Goal: Task Accomplishment & Management: Use online tool/utility

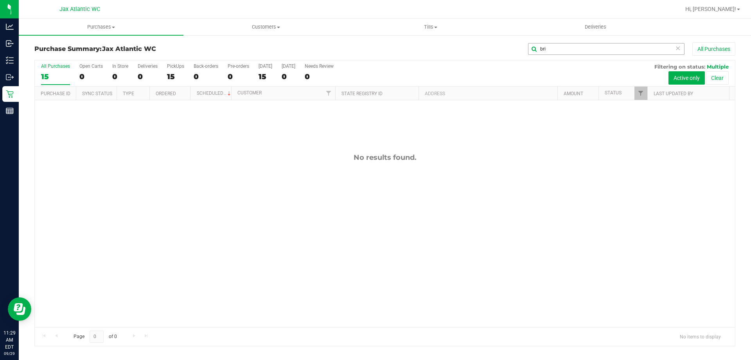
click at [558, 51] on input "bri" at bounding box center [606, 49] width 156 height 12
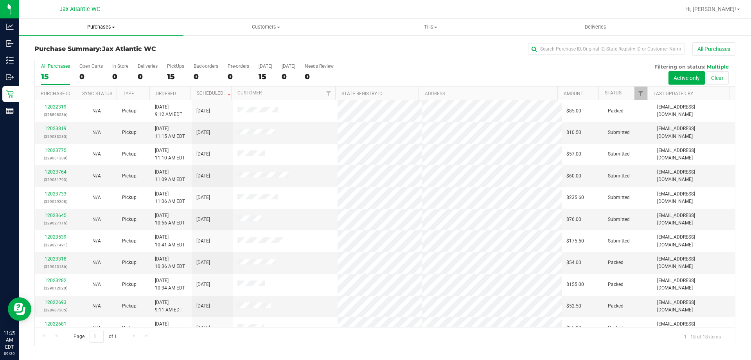
click at [90, 28] on span "Purchases" at bounding box center [101, 26] width 165 height 7
click at [63, 58] on span "Fulfillment" at bounding box center [43, 56] width 49 height 7
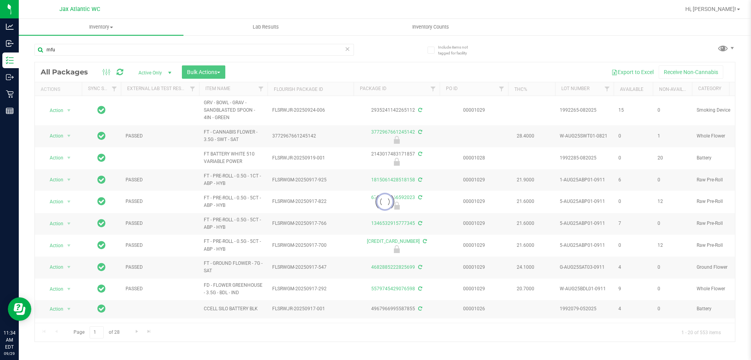
type input "mfu"
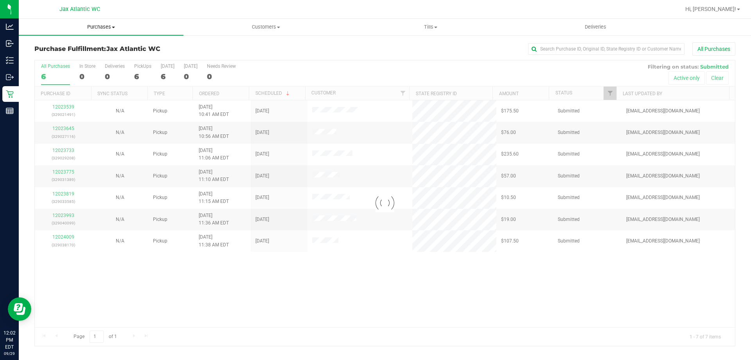
click at [110, 28] on span "Purchases" at bounding box center [101, 26] width 165 height 7
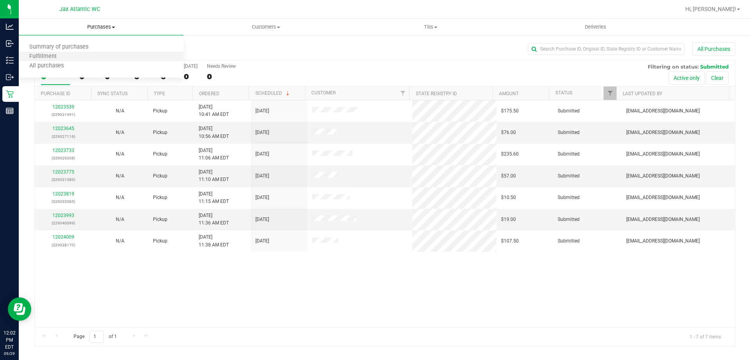
click at [72, 60] on li "Fulfillment" at bounding box center [101, 56] width 165 height 9
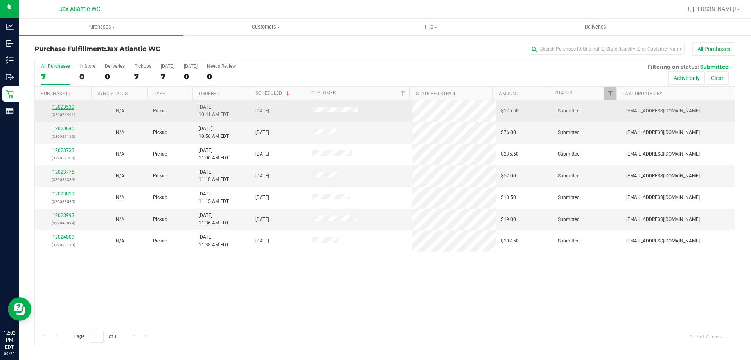
click at [65, 106] on link "12023539" at bounding box center [63, 106] width 22 height 5
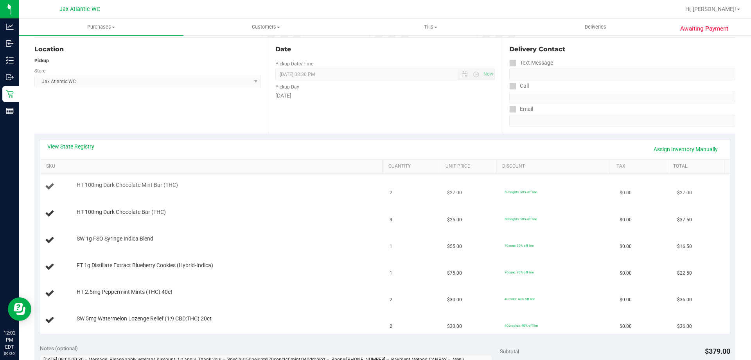
scroll to position [78, 0]
click at [84, 146] on link "View State Registry" at bounding box center [70, 146] width 47 height 8
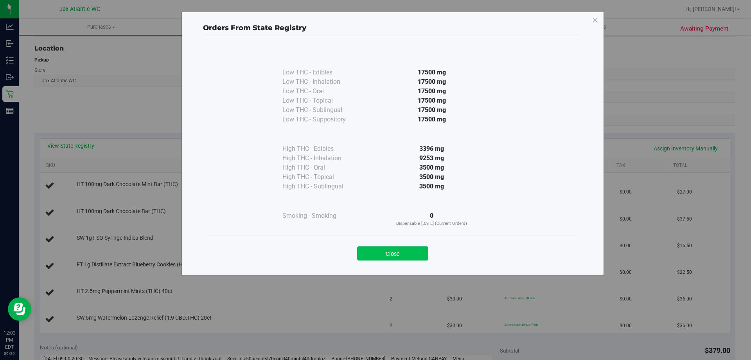
click at [412, 248] on button "Close" at bounding box center [392, 253] width 71 height 14
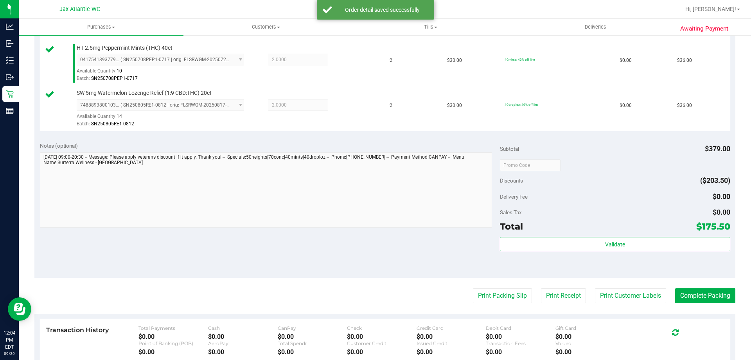
scroll to position [391, 0]
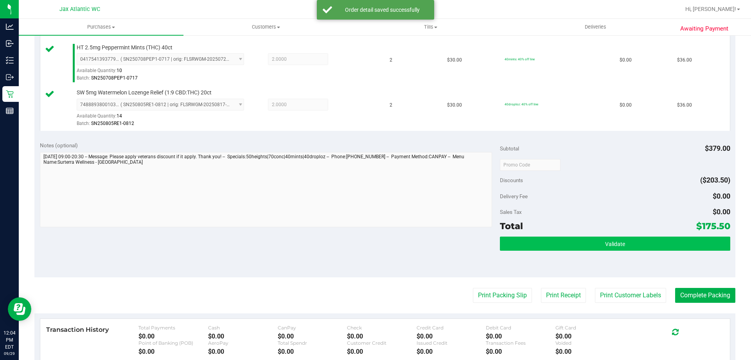
drag, startPoint x: 640, startPoint y: 257, endPoint x: 640, endPoint y: 247, distance: 10.2
click at [640, 248] on div "Validate" at bounding box center [615, 253] width 230 height 35
click at [640, 241] on button "Validate" at bounding box center [615, 243] width 230 height 14
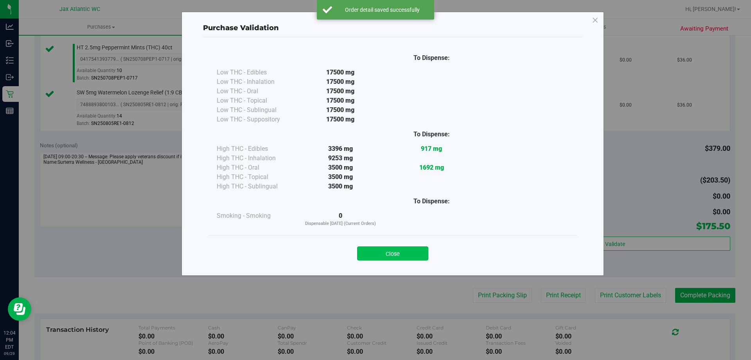
click at [401, 257] on button "Close" at bounding box center [392, 253] width 71 height 14
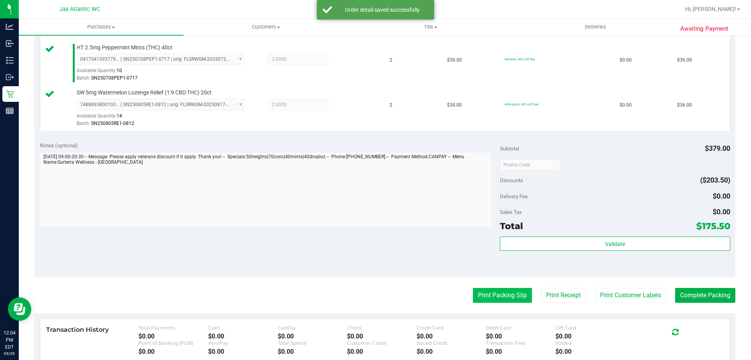
click at [522, 300] on button "Print Packing Slip" at bounding box center [502, 295] width 59 height 15
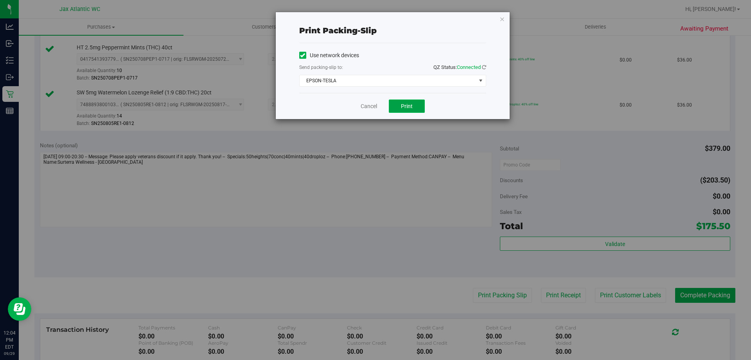
click at [410, 107] on span "Print" at bounding box center [407, 106] width 12 height 6
click at [377, 110] on div "Cancel Print" at bounding box center [392, 106] width 187 height 26
click at [379, 109] on div "Cancel Print" at bounding box center [392, 106] width 187 height 26
click at [372, 106] on link "Cancel" at bounding box center [369, 106] width 16 height 8
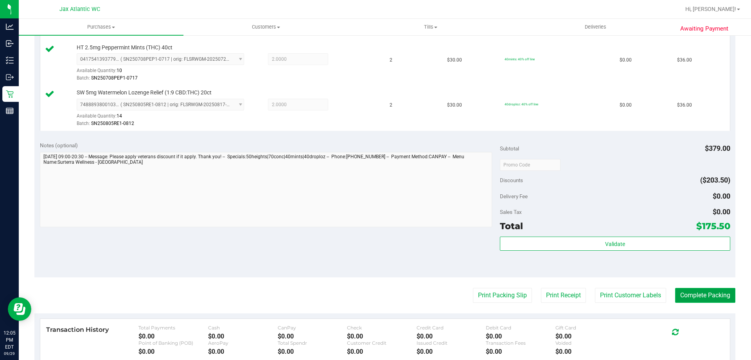
click at [707, 292] on button "Complete Packing" at bounding box center [705, 295] width 60 height 15
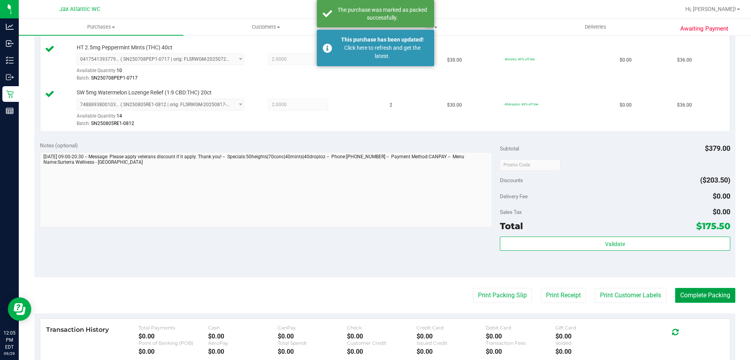
click at [712, 299] on button "Complete Packing" at bounding box center [705, 295] width 60 height 15
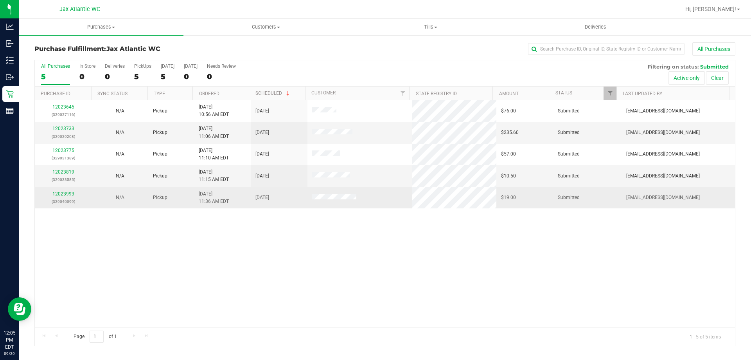
click at [76, 192] on div "12023993 (329040099)" at bounding box center [63, 197] width 47 height 15
click at [69, 193] on link "12023993" at bounding box center [63, 193] width 22 height 5
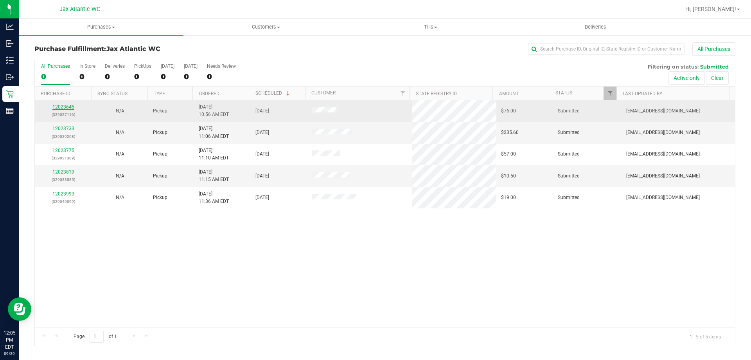
click at [67, 104] on link "12023645" at bounding box center [63, 106] width 22 height 5
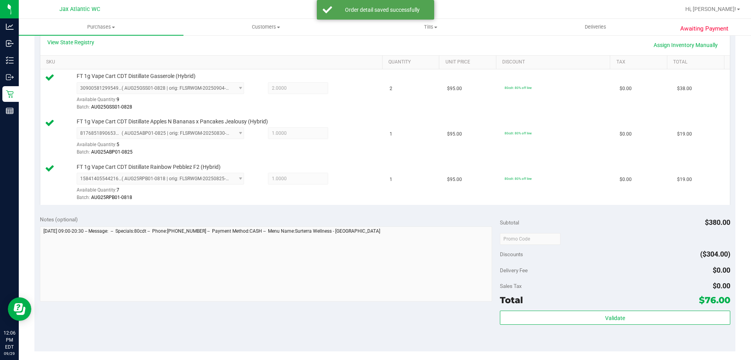
scroll to position [196, 0]
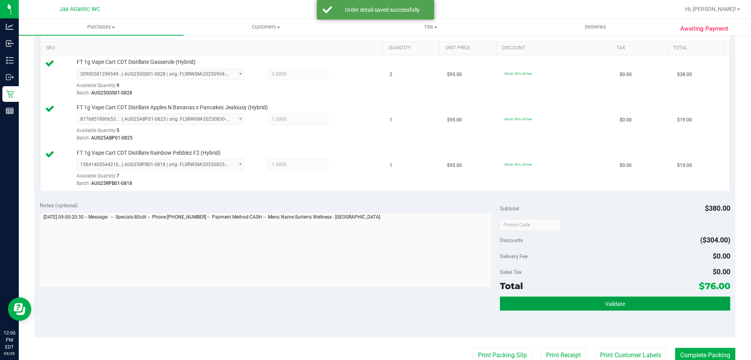
click at [613, 298] on button "Validate" at bounding box center [615, 303] width 230 height 14
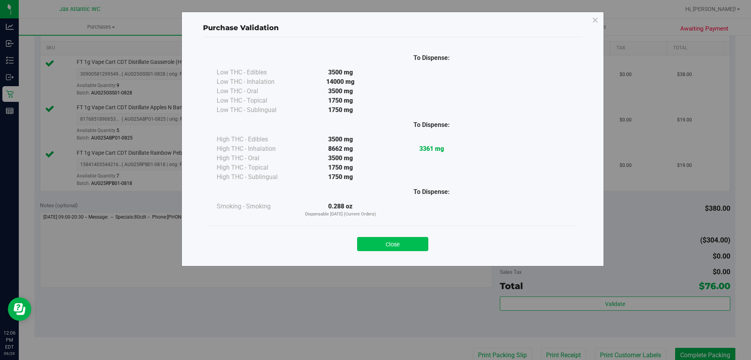
click at [414, 239] on button "Close" at bounding box center [392, 244] width 71 height 14
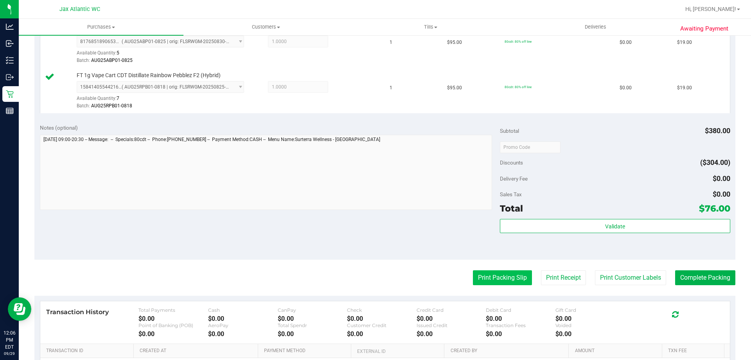
scroll to position [274, 0]
click at [509, 277] on button "Print Packing Slip" at bounding box center [502, 276] width 59 height 15
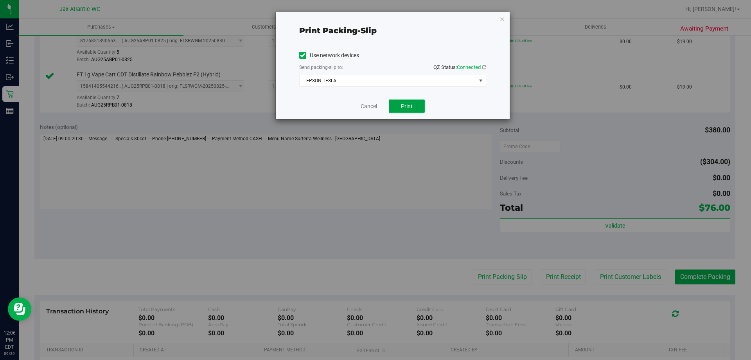
click at [418, 104] on button "Print" at bounding box center [407, 105] width 36 height 13
click at [368, 98] on div "Cancel Print" at bounding box center [392, 106] width 187 height 26
click at [369, 106] on link "Cancel" at bounding box center [369, 106] width 16 height 8
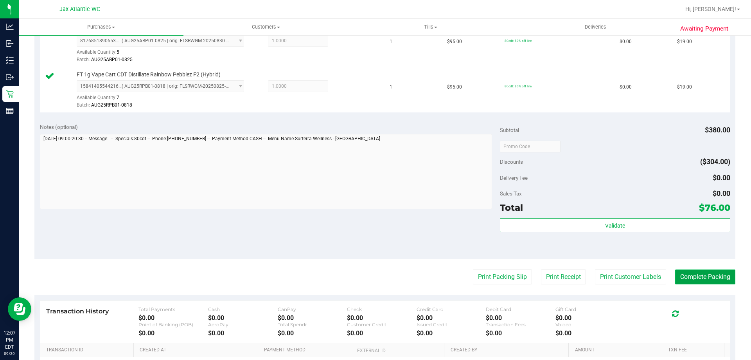
click at [714, 280] on button "Complete Packing" at bounding box center [705, 276] width 60 height 15
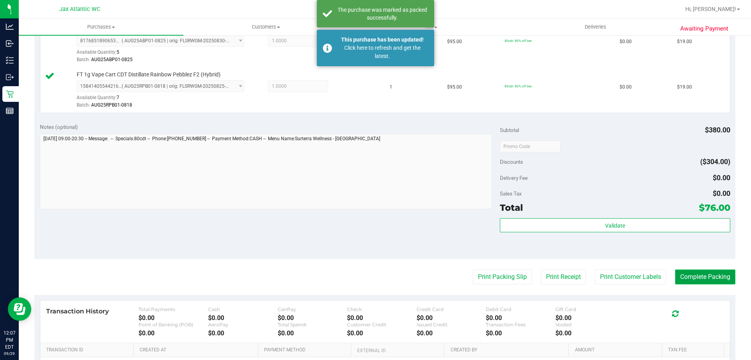
click at [716, 278] on button "Complete Packing" at bounding box center [705, 276] width 60 height 15
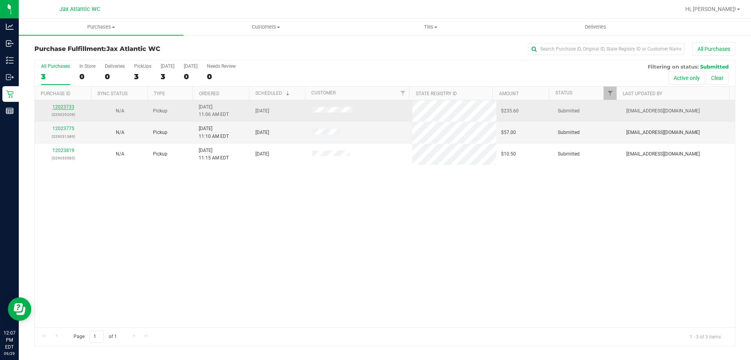
click at [68, 106] on link "12023733" at bounding box center [63, 106] width 22 height 5
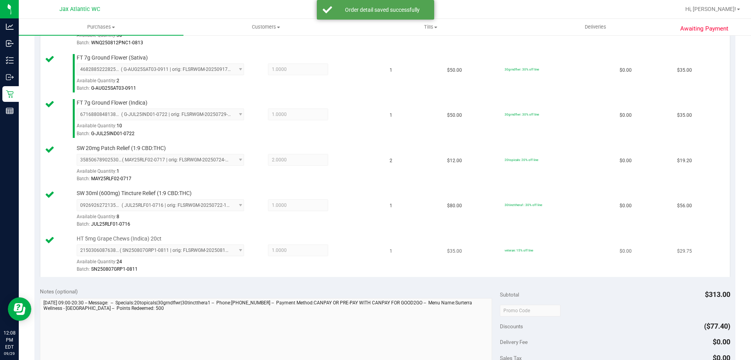
scroll to position [352, 0]
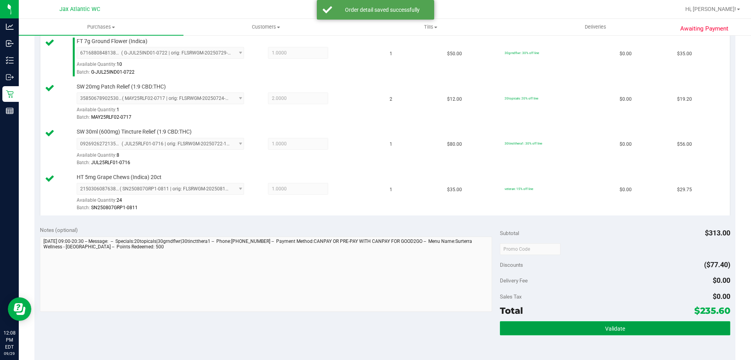
click at [607, 325] on span "Validate" at bounding box center [615, 328] width 20 height 6
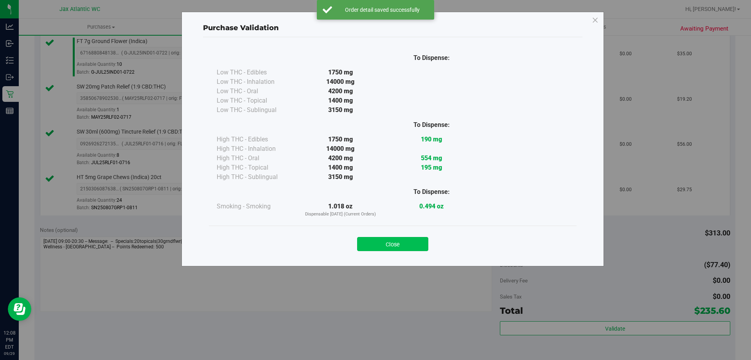
click at [407, 244] on button "Close" at bounding box center [392, 244] width 71 height 14
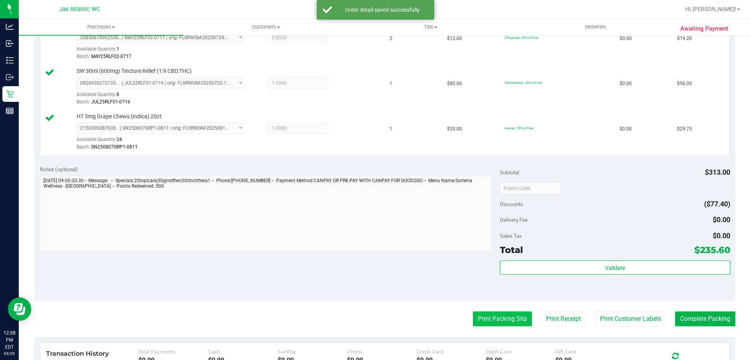
scroll to position [469, 0]
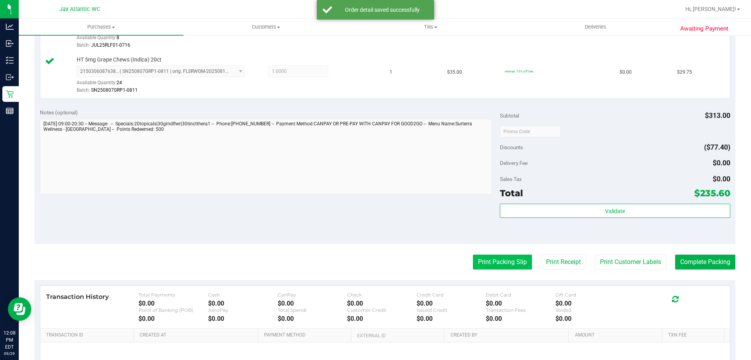
click at [503, 266] on button "Print Packing Slip" at bounding box center [502, 261] width 59 height 15
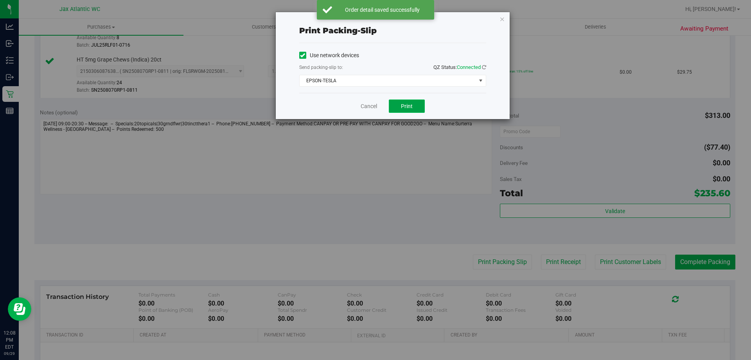
click at [410, 106] on span "Print" at bounding box center [407, 106] width 12 height 6
click at [376, 102] on link "Cancel" at bounding box center [369, 106] width 16 height 8
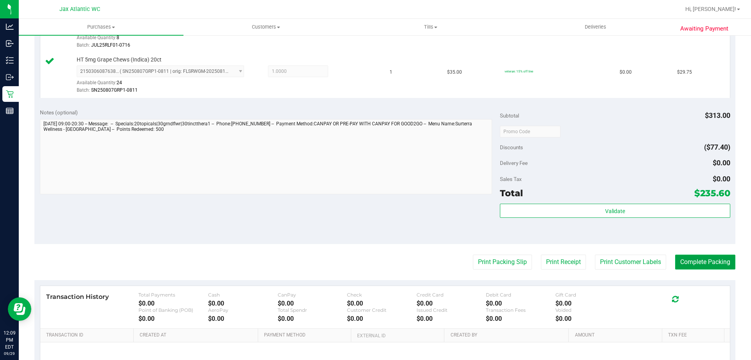
click at [697, 264] on button "Complete Packing" at bounding box center [705, 261] width 60 height 15
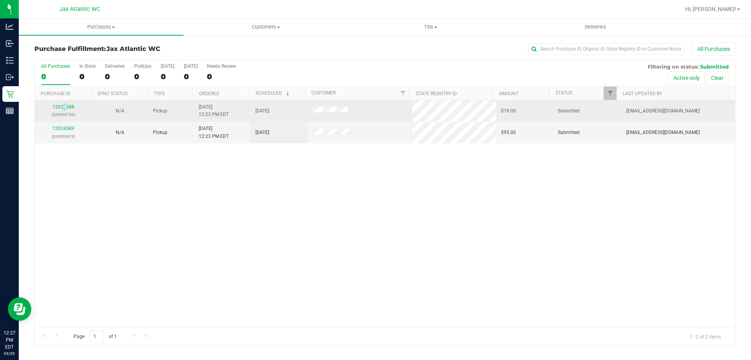
drag, startPoint x: 65, startPoint y: 110, endPoint x: 67, endPoint y: 104, distance: 7.1
click at [64, 110] on div "12024388 (329056753)" at bounding box center [63, 110] width 47 height 15
click at [67, 103] on div "12024388 (329056753)" at bounding box center [63, 110] width 47 height 15
click at [68, 106] on link "12024388" at bounding box center [63, 106] width 22 height 5
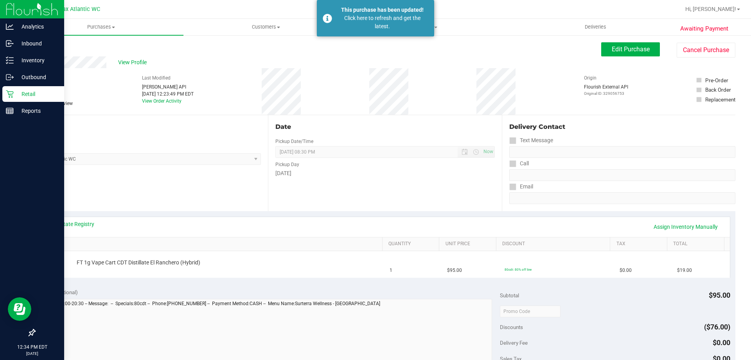
click at [22, 93] on p "Retail" at bounding box center [37, 93] width 47 height 9
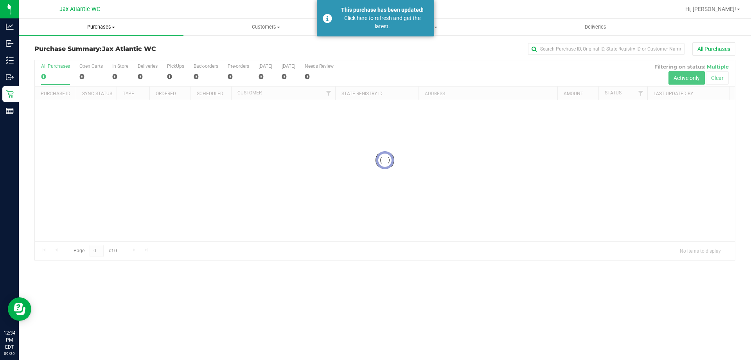
click at [100, 25] on span "Purchases" at bounding box center [101, 26] width 165 height 7
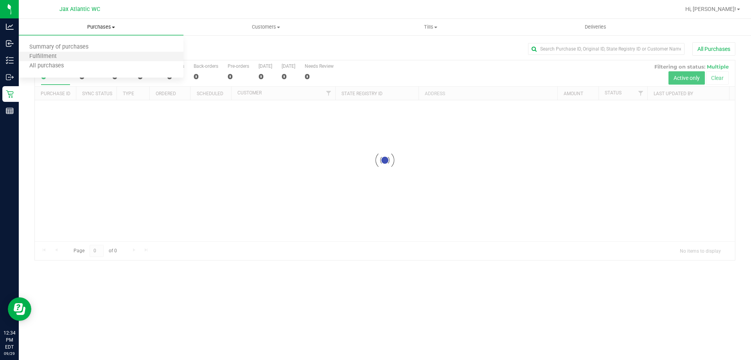
click at [74, 56] on li "Fulfillment" at bounding box center [101, 56] width 165 height 9
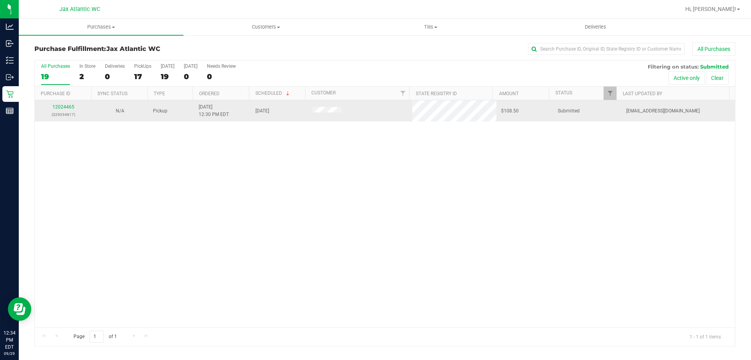
click at [65, 110] on div "12024465 (329054817)" at bounding box center [63, 110] width 47 height 15
click at [64, 107] on link "12024465" at bounding box center [63, 106] width 22 height 5
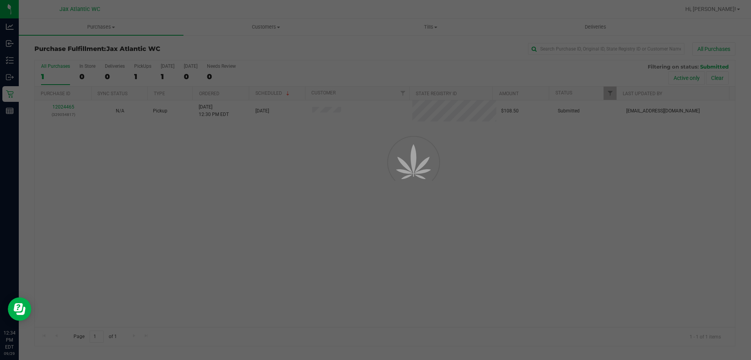
click at [364, 236] on div at bounding box center [375, 180] width 751 height 360
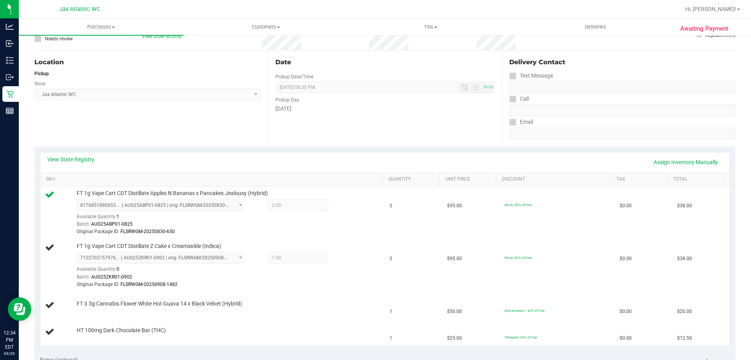
scroll to position [78, 0]
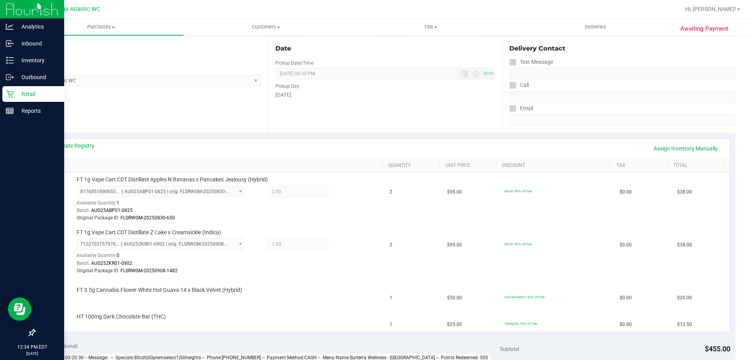
click at [10, 97] on icon at bounding box center [10, 94] width 8 height 8
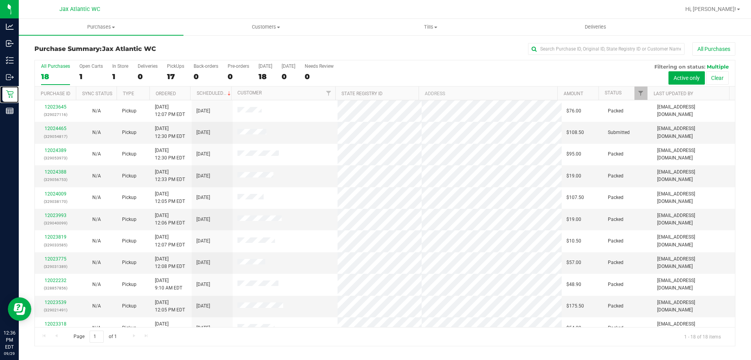
click at [0, 86] on link "Retail" at bounding box center [9, 94] width 19 height 17
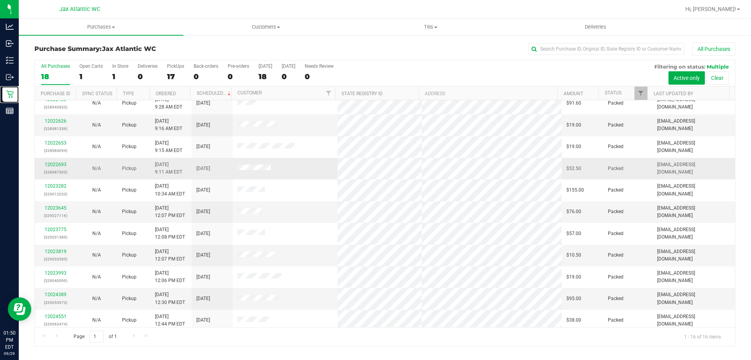
scroll to position [120, 0]
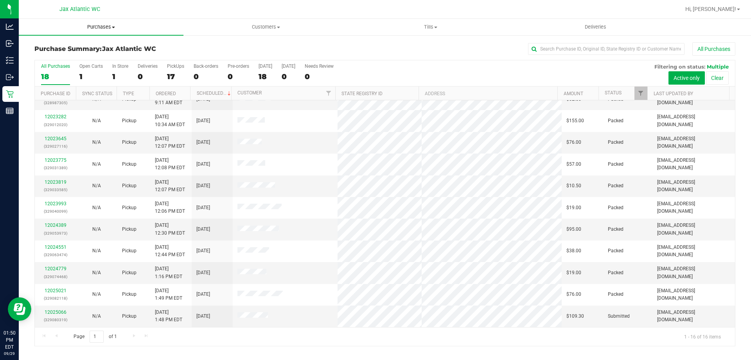
click at [119, 34] on uib-tab-heading "Purchases Summary of purchases Fulfillment All purchases" at bounding box center [101, 27] width 165 height 16
click at [75, 54] on li "Fulfillment" at bounding box center [101, 56] width 165 height 9
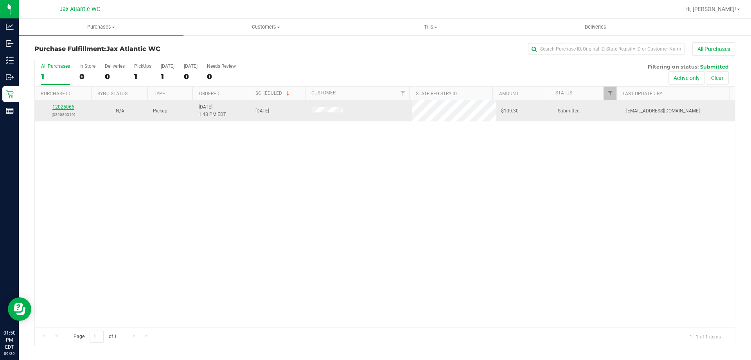
click at [71, 106] on link "12025066" at bounding box center [63, 106] width 22 height 5
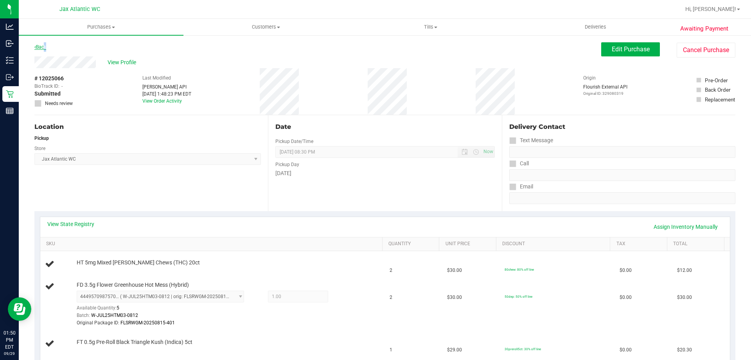
click at [43, 47] on link "Back" at bounding box center [40, 46] width 12 height 5
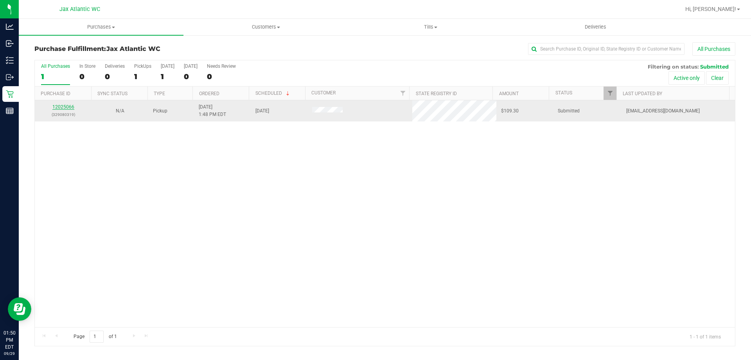
click at [62, 106] on link "12025066" at bounding box center [63, 106] width 22 height 5
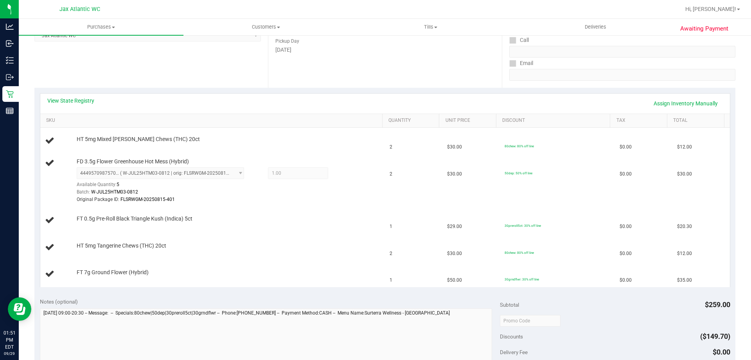
scroll to position [39, 0]
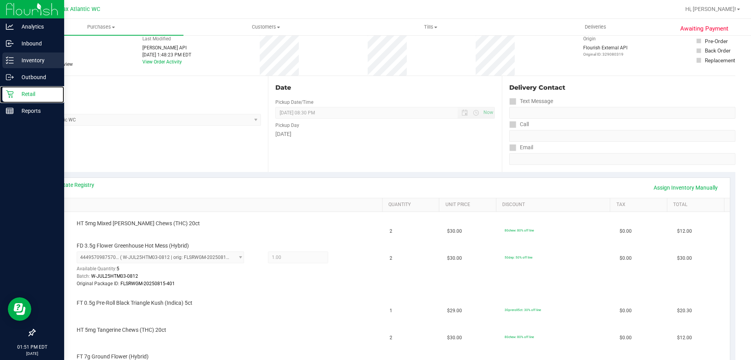
drag, startPoint x: 11, startPoint y: 93, endPoint x: 53, endPoint y: 61, distance: 52.0
click at [12, 93] on icon at bounding box center [10, 94] width 8 height 8
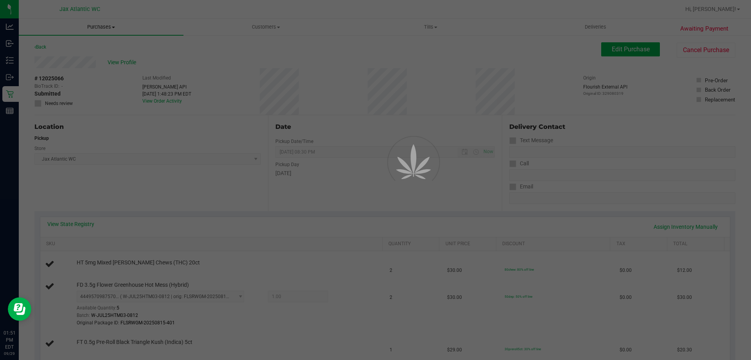
click at [103, 26] on span "Purchases" at bounding box center [101, 26] width 165 height 7
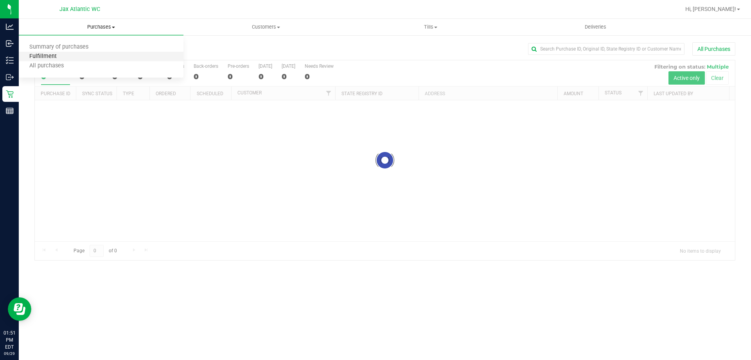
click at [59, 58] on span "Fulfillment" at bounding box center [43, 56] width 49 height 7
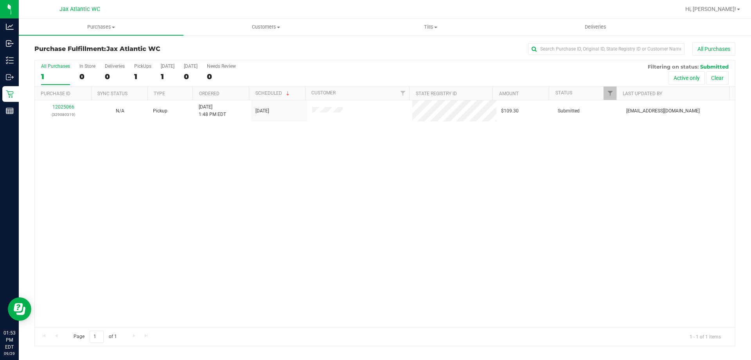
click at [256, 205] on div "12025066 (329080319) N/A Pickup 9/29/2025 1:48 PM EDT 9/29/2025 $109.30 Submitt…" at bounding box center [385, 213] width 700 height 227
click at [734, 14] on div "Hi, [PERSON_NAME]!" at bounding box center [712, 9] width 61 height 14
click at [735, 12] on span "Hi, [PERSON_NAME]!" at bounding box center [710, 9] width 51 height 6
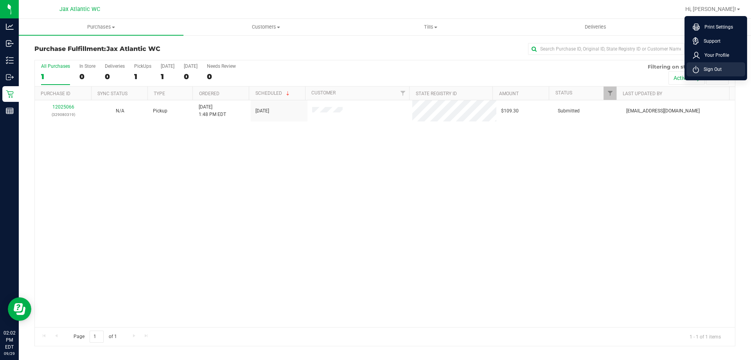
click at [712, 67] on span "Sign Out" at bounding box center [710, 69] width 23 height 8
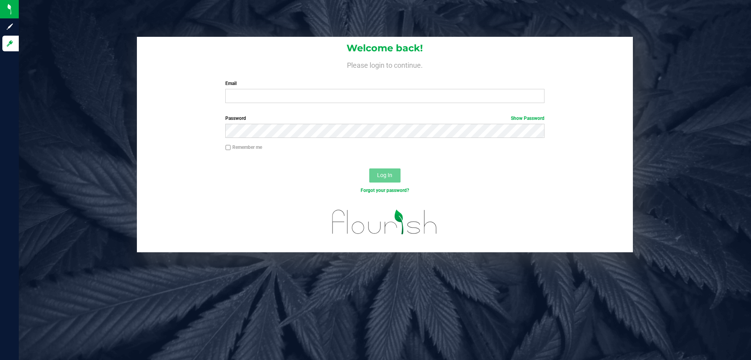
click at [387, 105] on div "Welcome back! Please login to continue. Email Required Please format your email…" at bounding box center [385, 73] width 496 height 72
click at [389, 87] on div "Email Required Please format your email correctly." at bounding box center [384, 91] width 331 height 23
click at [398, 100] on input "Email" at bounding box center [384, 96] width 319 height 14
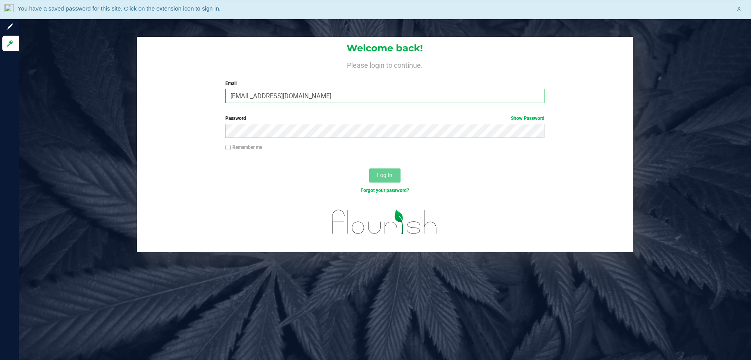
type input "nkinder@liveparallel.com"
click at [369, 168] on button "Log In" at bounding box center [384, 175] width 31 height 14
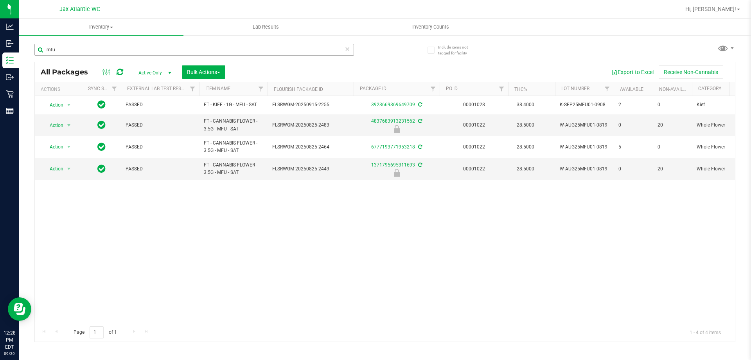
click at [118, 52] on input "mfu" at bounding box center [194, 50] width 320 height 12
click at [117, 51] on input "mfu" at bounding box center [194, 50] width 320 height 12
type input "dda"
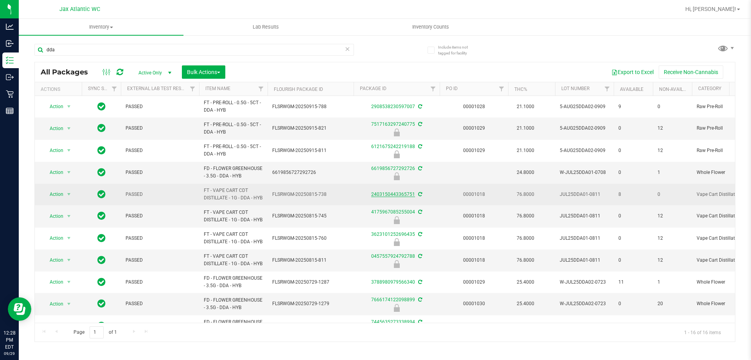
click at [405, 197] on link "2403150443365751" at bounding box center [393, 193] width 44 height 5
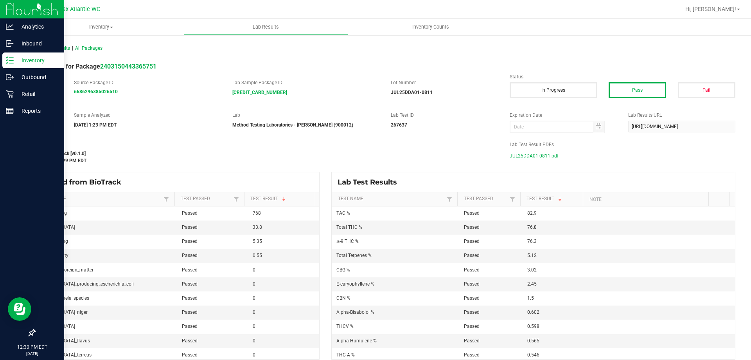
click at [0, 66] on link "Inventory" at bounding box center [32, 60] width 64 height 17
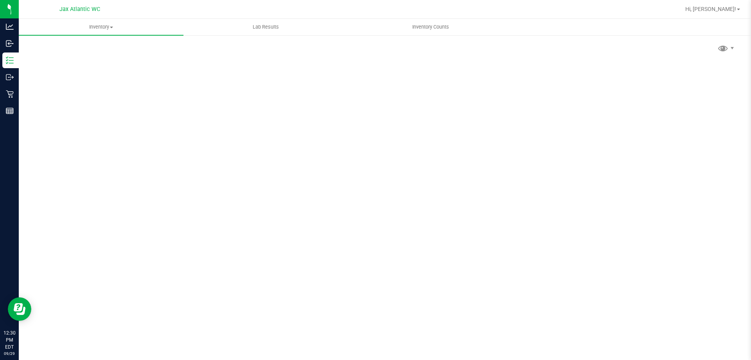
click at [120, 58] on div "Scan Packages 0" at bounding box center [384, 156] width 701 height 229
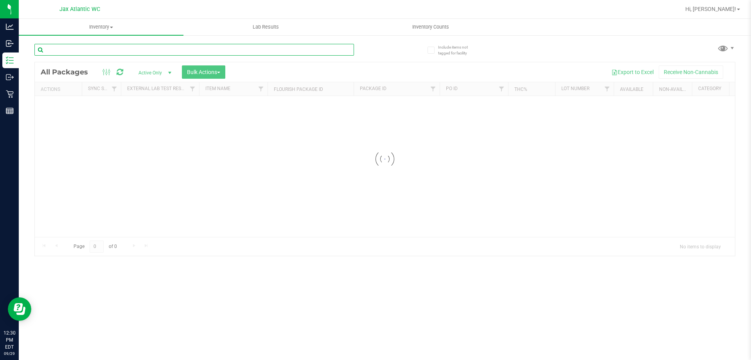
click at [117, 48] on input "text" at bounding box center [194, 50] width 320 height 12
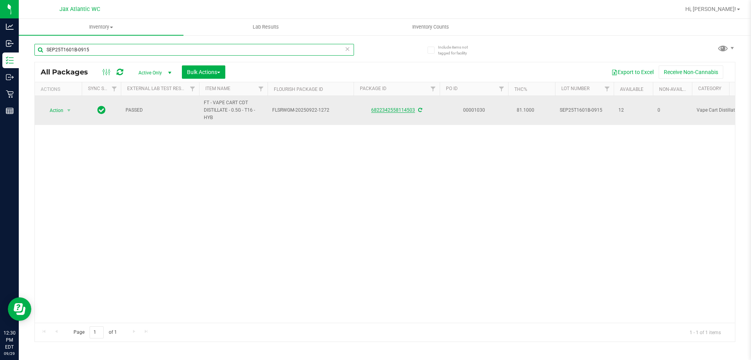
type input "SEP25T1601B-0915"
click at [391, 109] on link "6822342558114503" at bounding box center [393, 109] width 44 height 5
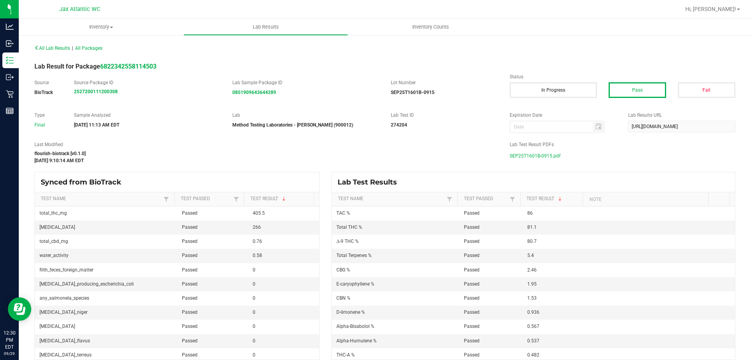
click at [536, 156] on span "SEP25T1601B-0915.pdf" at bounding box center [535, 156] width 51 height 12
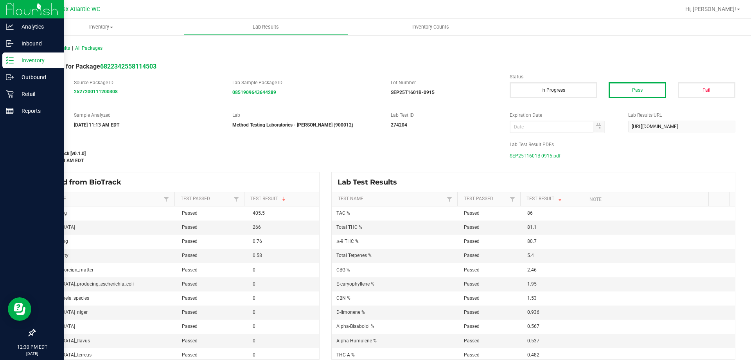
click at [0, 63] on link "Inventory" at bounding box center [32, 60] width 64 height 17
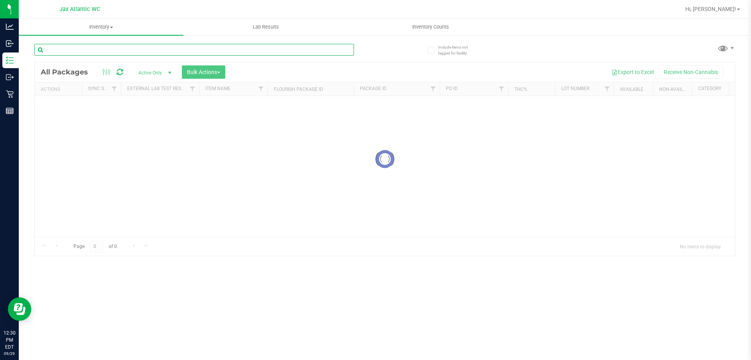
click at [135, 46] on input "text" at bounding box center [194, 50] width 320 height 12
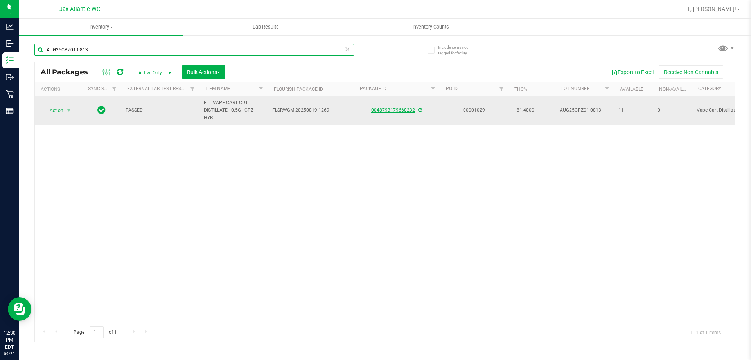
type input "AUG25CPZ01-0813"
click at [389, 111] on link "0048793179668232" at bounding box center [393, 109] width 44 height 5
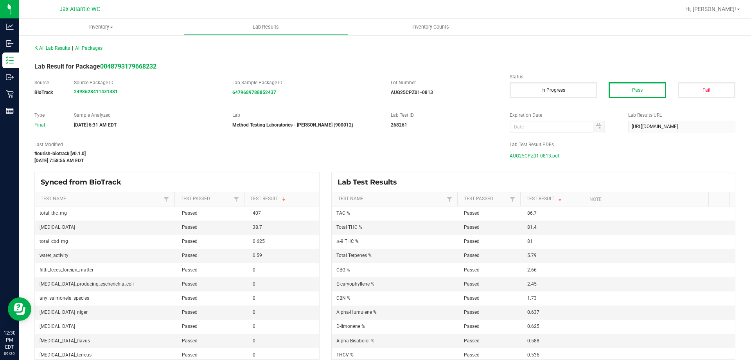
click at [528, 155] on span "AUG25CPZ01-0813.pdf" at bounding box center [535, 156] width 50 height 12
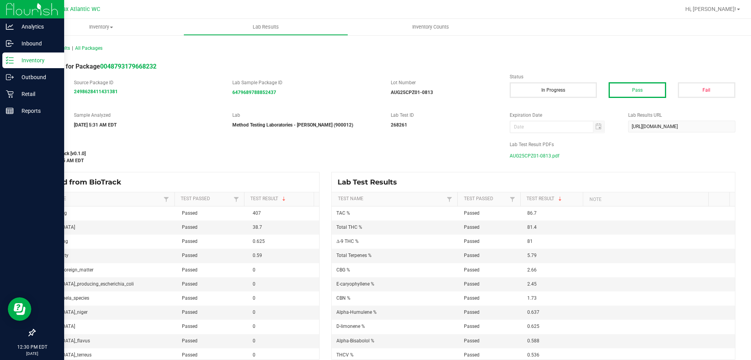
click at [7, 68] on link "Inventory" at bounding box center [32, 60] width 64 height 17
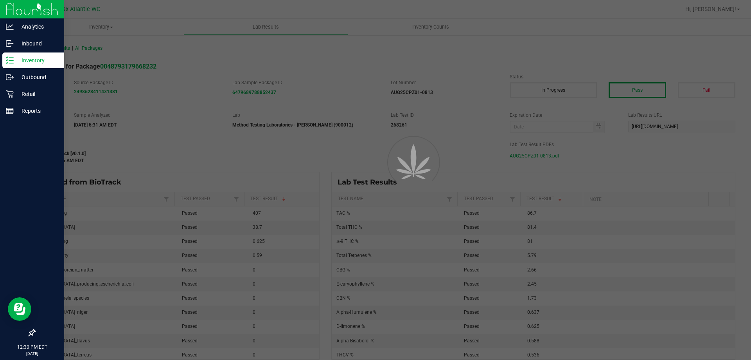
click at [8, 63] on icon at bounding box center [7, 62] width 2 height 1
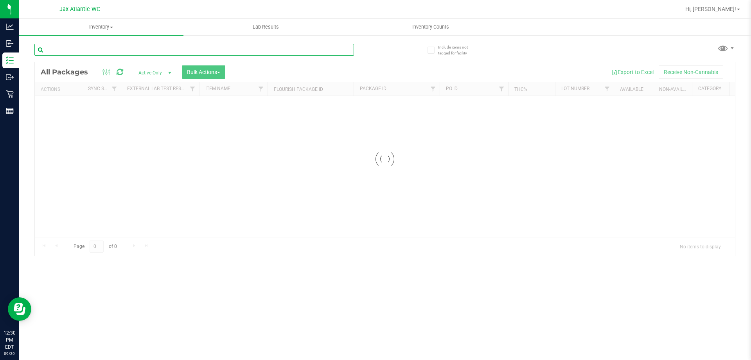
click at [94, 51] on input "text" at bounding box center [194, 50] width 320 height 12
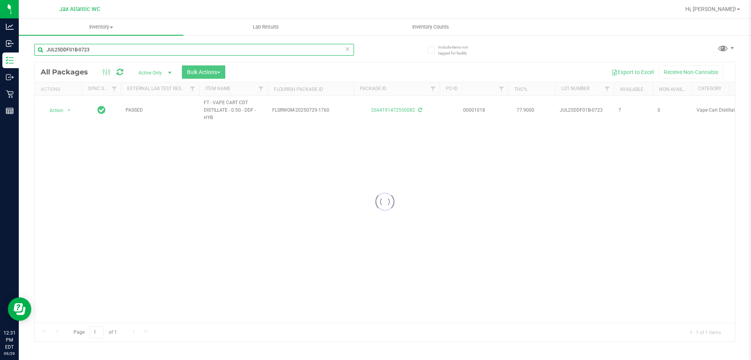
type input "JUL25DDF01B-0723"
click at [397, 110] on div at bounding box center [385, 201] width 700 height 279
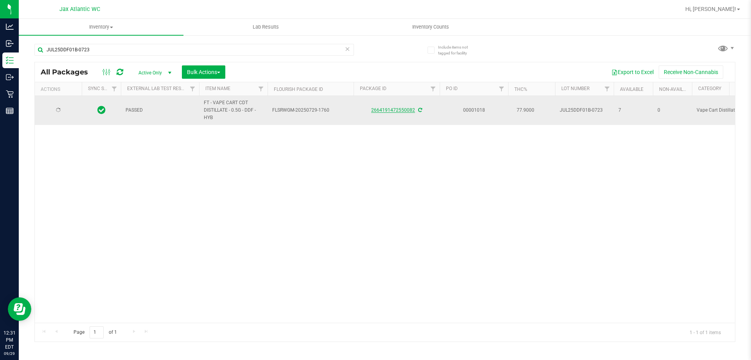
click at [397, 110] on link "2664191472550082" at bounding box center [393, 109] width 44 height 5
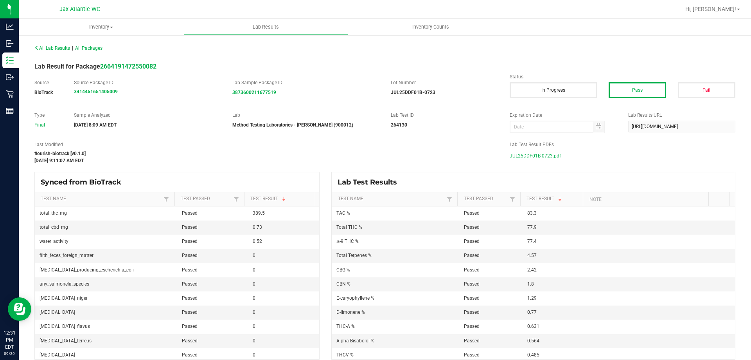
click at [539, 156] on span "JUL25DDF01B-0723.pdf" at bounding box center [535, 156] width 51 height 12
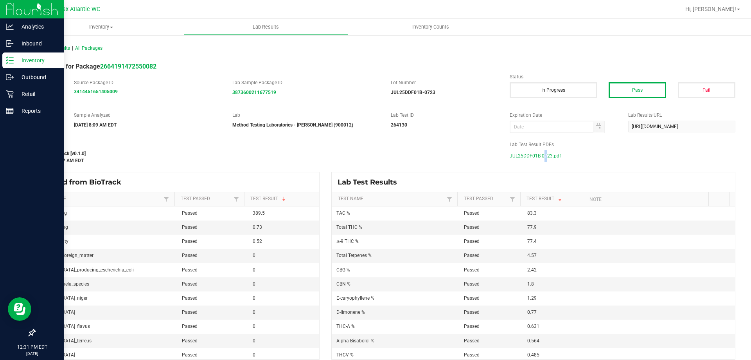
click at [29, 63] on p "Inventory" at bounding box center [37, 60] width 47 height 9
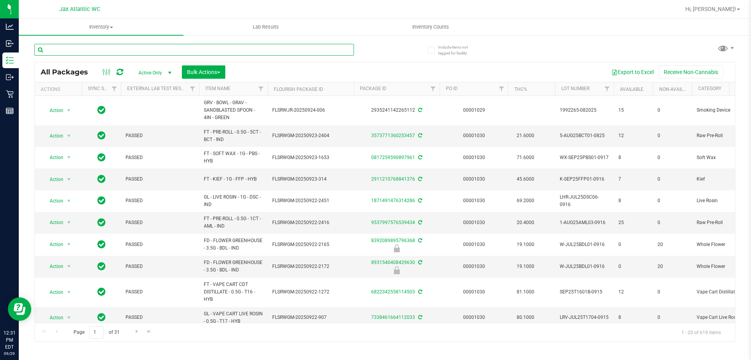
click at [74, 52] on input "text" at bounding box center [194, 50] width 320 height 12
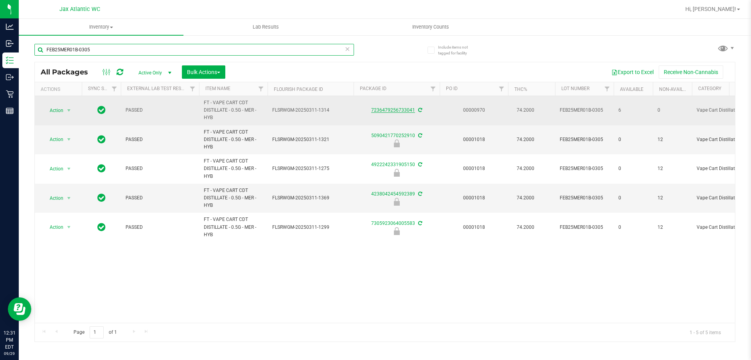
type input "FEB25MER01B-0305"
click at [396, 108] on link "7236479256733041" at bounding box center [393, 109] width 44 height 5
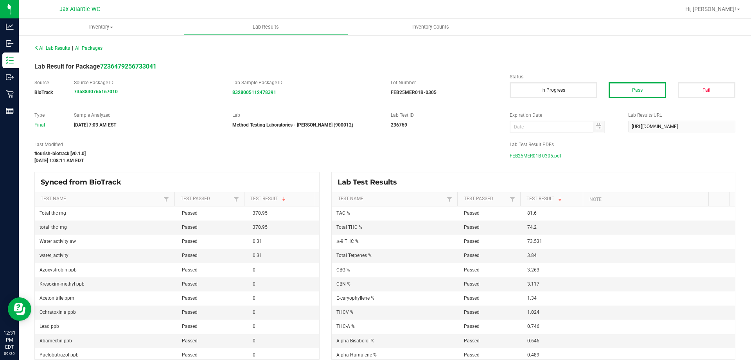
click at [547, 155] on span "FEB25MER01B-0305.pdf" at bounding box center [536, 156] width 52 height 12
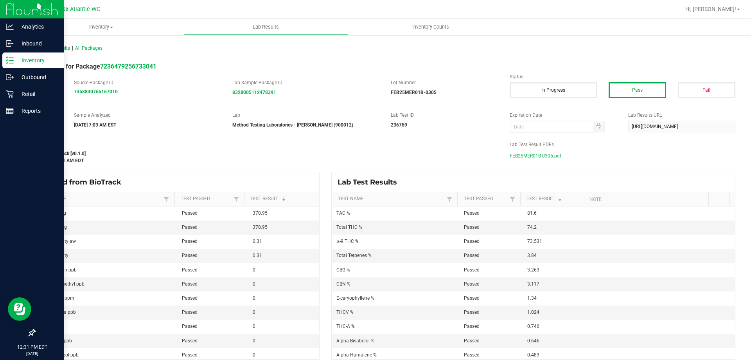
click at [11, 63] on icon at bounding box center [10, 60] width 8 height 8
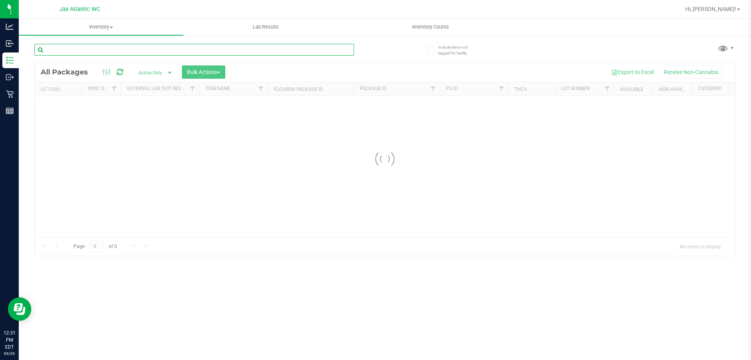
click at [102, 52] on input "text" at bounding box center [194, 50] width 320 height 12
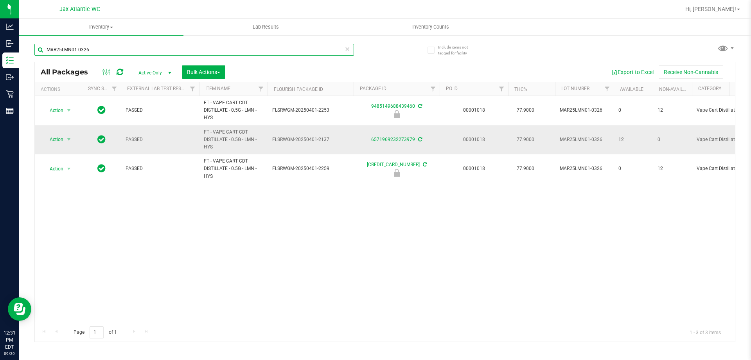
type input "MAR25LMN01-0326"
click at [396, 138] on link "6571969232273979" at bounding box center [393, 139] width 44 height 5
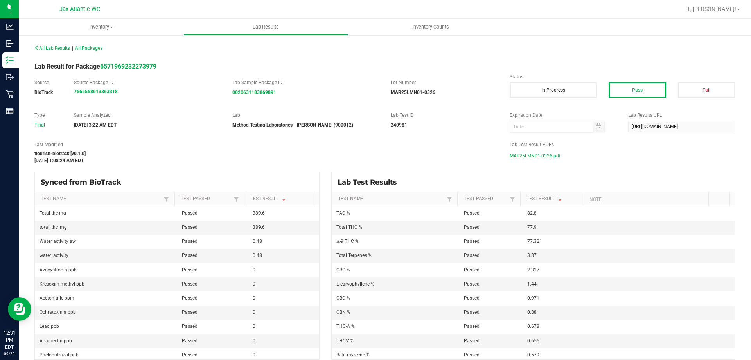
click at [554, 157] on span "MAR25LMN01-0326.pdf" at bounding box center [535, 156] width 51 height 12
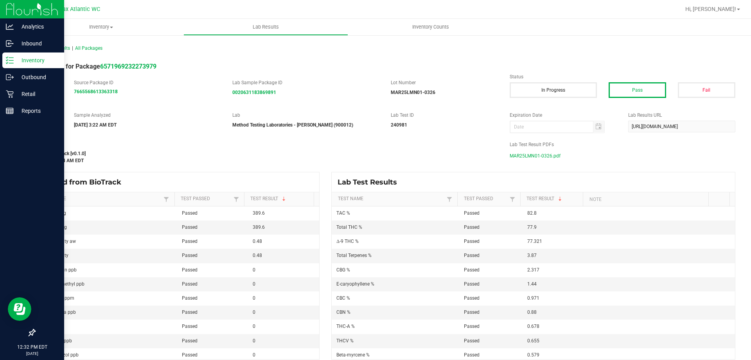
click at [19, 61] on p "Inventory" at bounding box center [37, 60] width 47 height 9
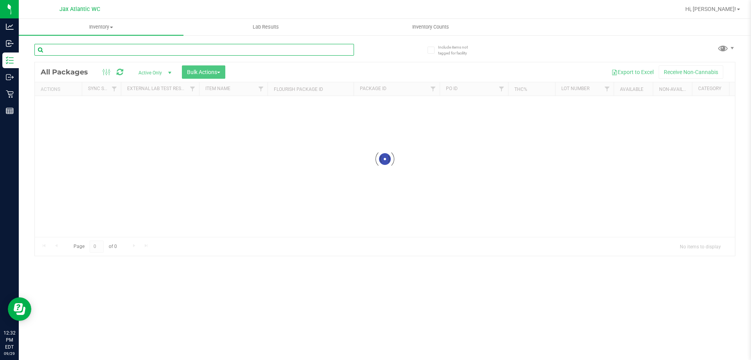
click at [109, 55] on input "text" at bounding box center [194, 50] width 320 height 12
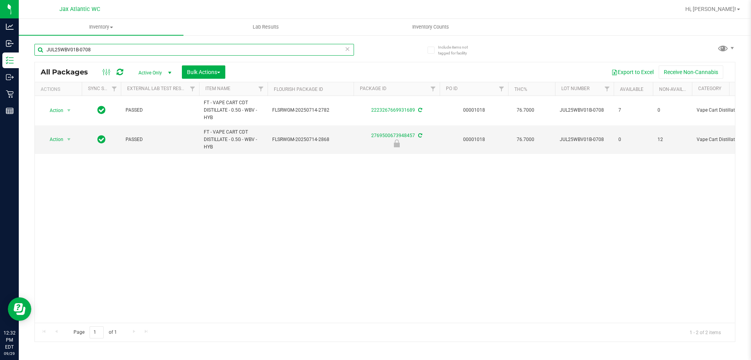
type input "JUL25WBV01B-0708"
click at [399, 110] on link "2223267669931689" at bounding box center [393, 109] width 44 height 5
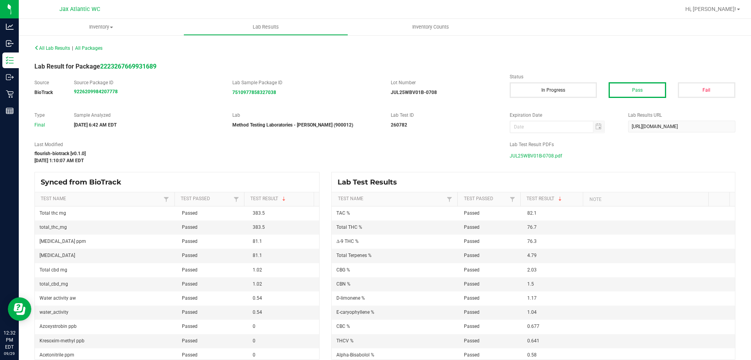
click at [557, 156] on div "JUL25WBV01B-0708.pdf" at bounding box center [623, 156] width 226 height 12
click at [553, 156] on span "JUL25WBV01B-0708.pdf" at bounding box center [536, 156] width 52 height 12
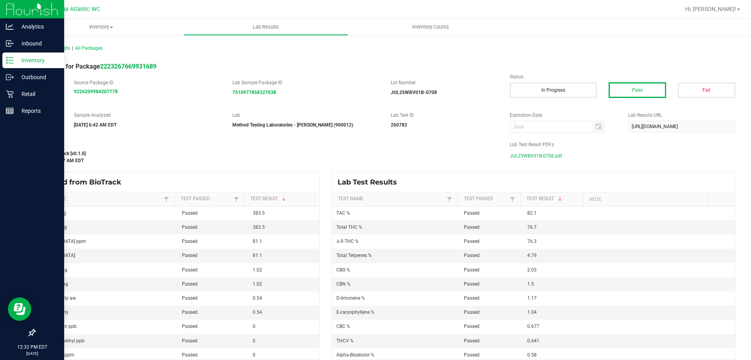
click at [5, 62] on div "Inventory" at bounding box center [33, 60] width 62 height 16
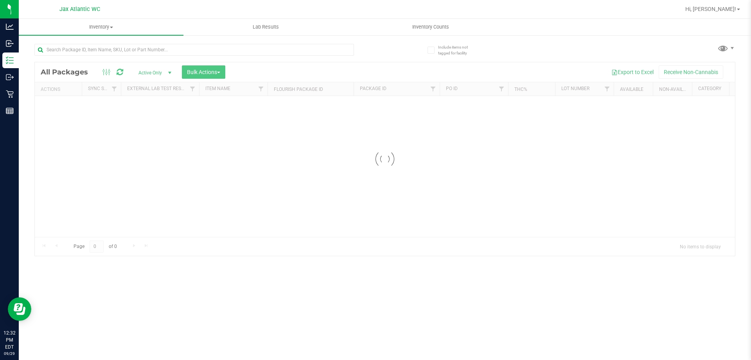
click at [103, 52] on input "text" at bounding box center [194, 50] width 320 height 12
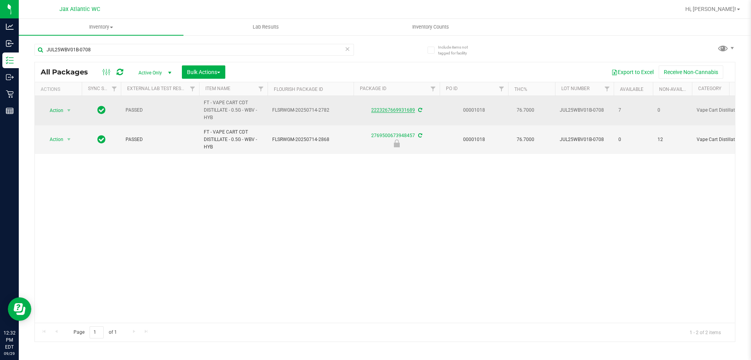
type input "JUL25WBV01B-0708"
click at [395, 110] on link "2223267669931689" at bounding box center [393, 109] width 44 height 5
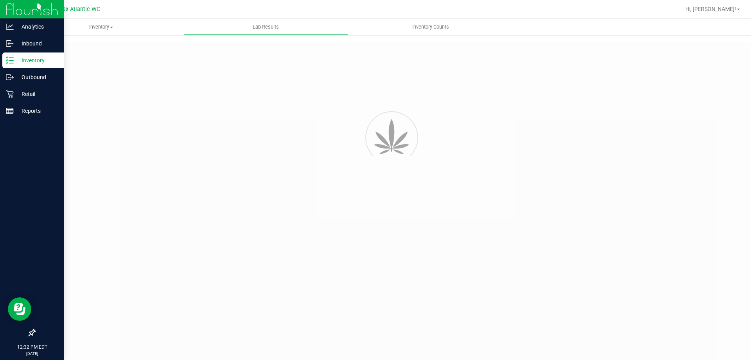
click at [4, 67] on div "Inventory" at bounding box center [33, 60] width 62 height 16
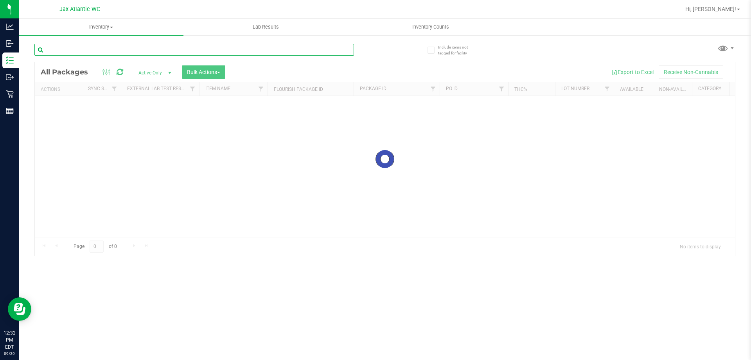
click at [107, 53] on input "text" at bounding box center [194, 50] width 320 height 12
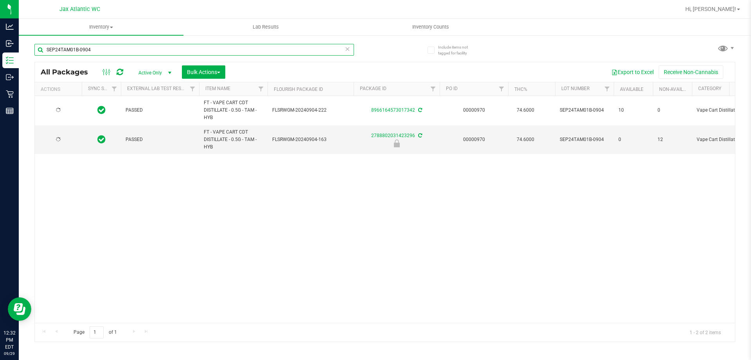
type input "SEP24TAM01B-0904"
click at [396, 110] on link "8966164573017342" at bounding box center [393, 109] width 44 height 5
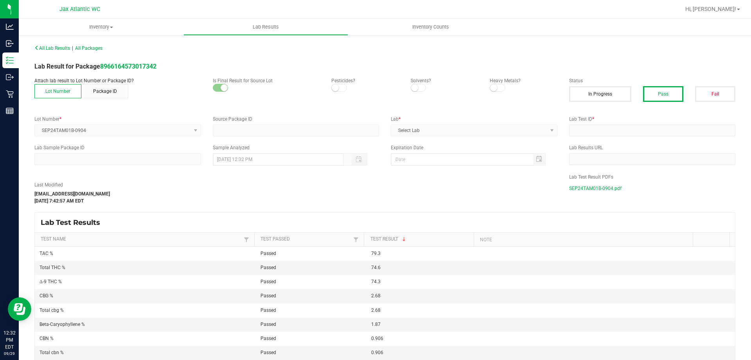
type input "8966164573017342"
type input "II05008-02"
type input "09/09/2024 9:55 AM"
click at [573, 189] on span "SEP24TAM01B-0904.pdf" at bounding box center [595, 188] width 52 height 12
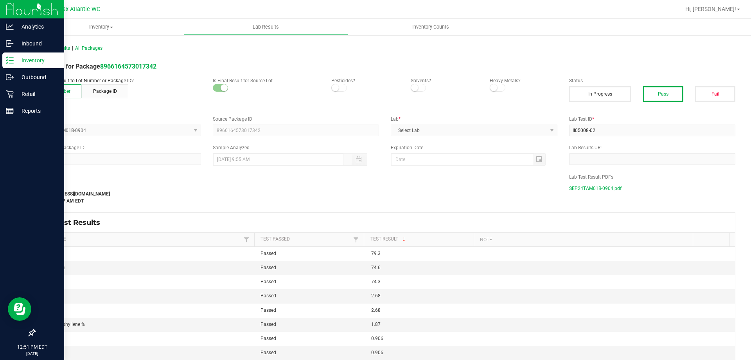
click at [11, 58] on icon at bounding box center [10, 60] width 8 height 8
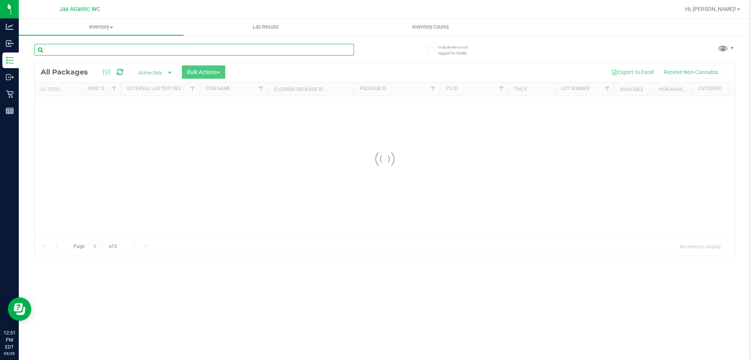
click at [79, 48] on input "text" at bounding box center [194, 50] width 320 height 12
type input "abp"
